Goal: Task Accomplishment & Management: Complete application form

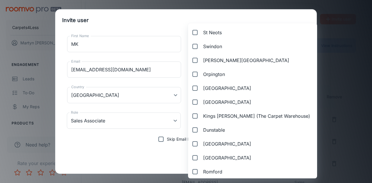
scroll to position [8, 0]
click at [228, 60] on span "[PERSON_NAME][GEOGRAPHIC_DATA]" at bounding box center [246, 60] width 86 height 7
click at [198, 60] on input "[PERSON_NAME][GEOGRAPHIC_DATA]" at bounding box center [193, 61] width 9 height 12
click at [314, 128] on div at bounding box center [186, 91] width 372 height 183
checkbox input "false"
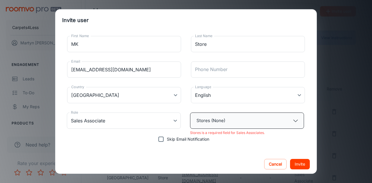
click at [245, 121] on button "Stores (None)" at bounding box center [247, 121] width 114 height 16
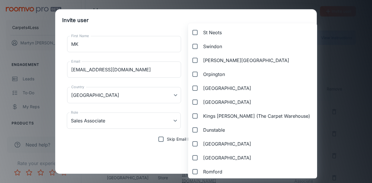
click at [197, 62] on input "[PERSON_NAME][GEOGRAPHIC_DATA]" at bounding box center [193, 61] width 9 height 12
checkbox input "true"
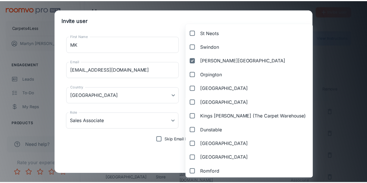
scroll to position [194, 0]
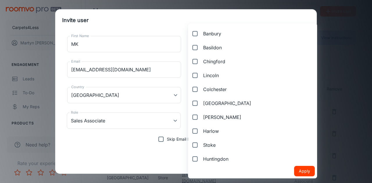
click at [294, 169] on button "Apply" at bounding box center [304, 171] width 21 height 10
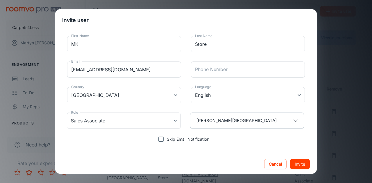
click at [297, 167] on button "Invite" at bounding box center [300, 164] width 20 height 10
type input "Vendor Manager"
